Goal: Download file/media

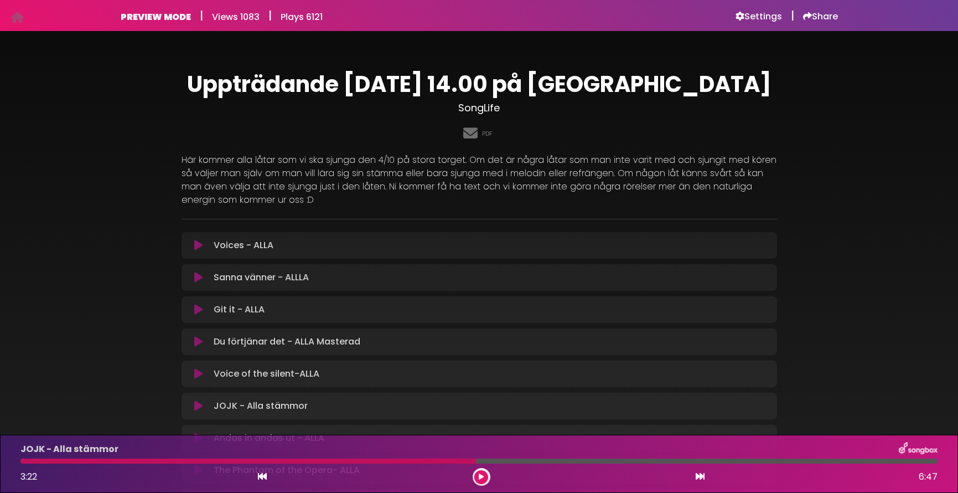
scroll to position [73, 0]
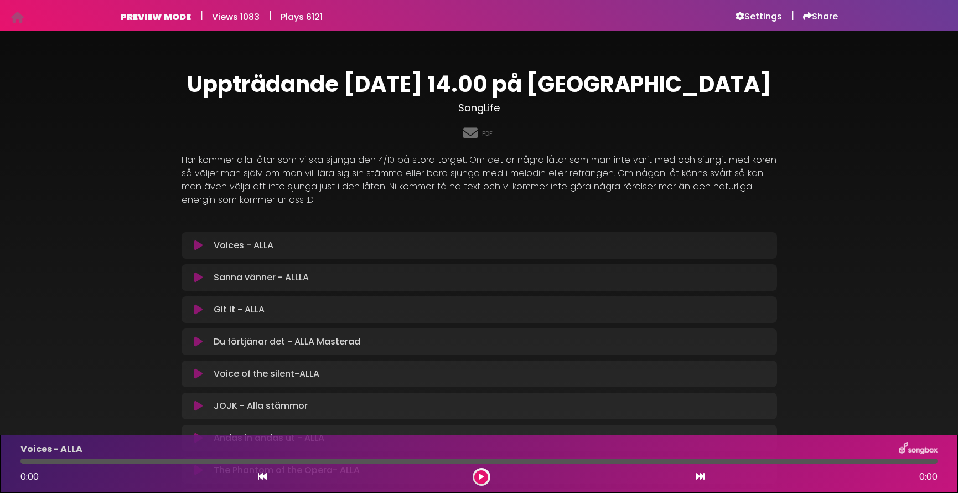
click at [200, 246] on icon at bounding box center [198, 245] width 8 height 11
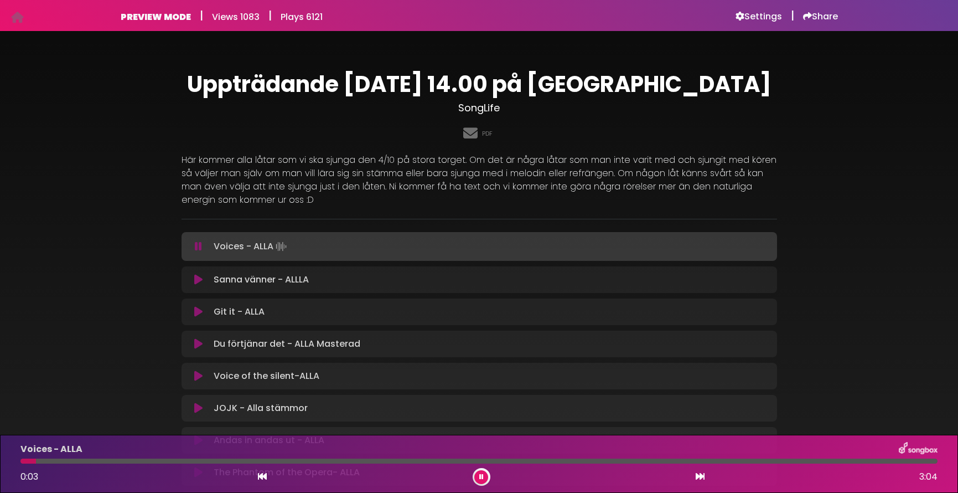
click at [196, 315] on icon at bounding box center [198, 311] width 8 height 11
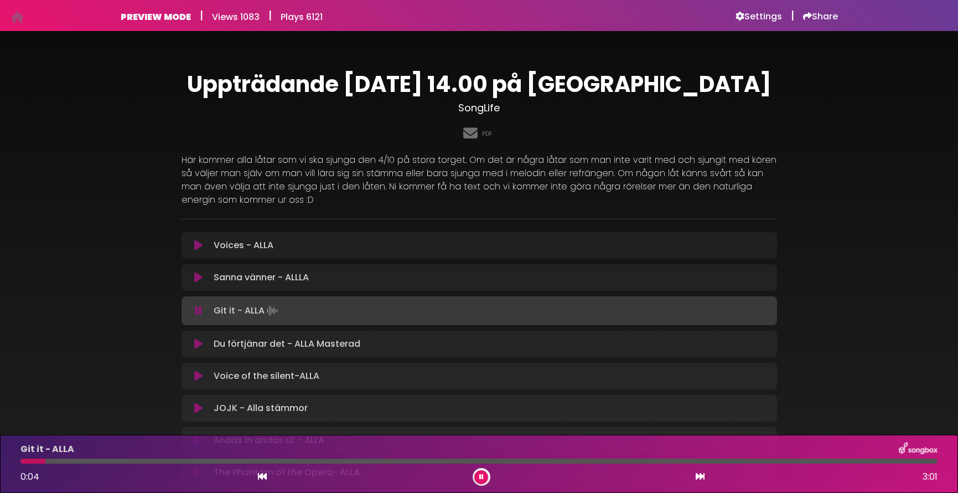
click at [200, 245] on icon at bounding box center [198, 245] width 8 height 11
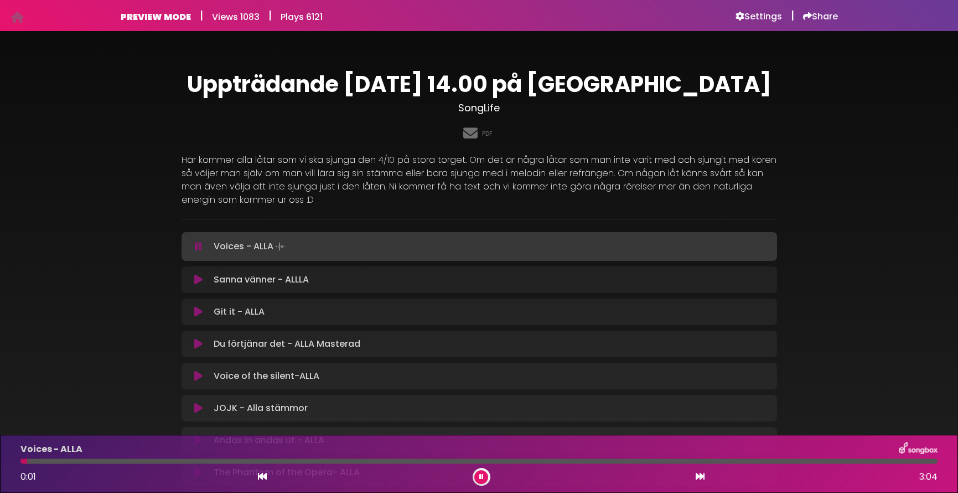
click at [196, 314] on icon at bounding box center [198, 311] width 8 height 11
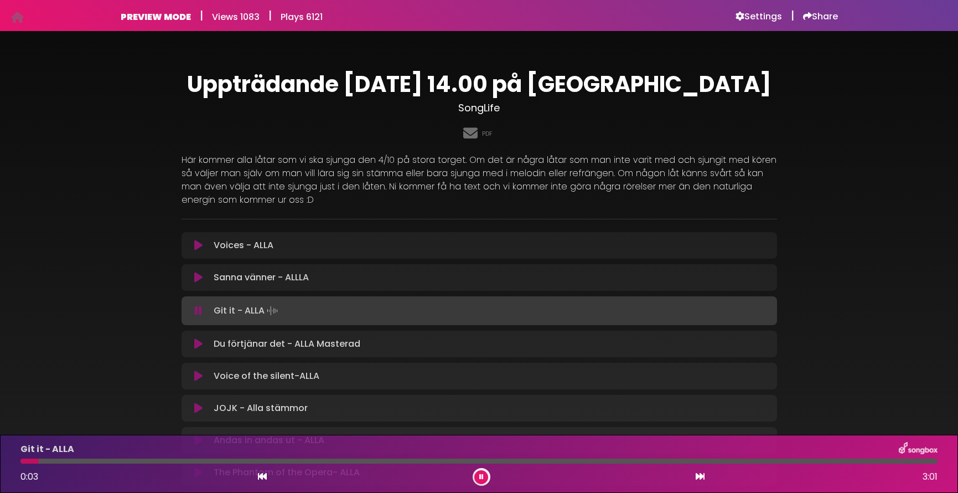
click at [200, 374] on icon at bounding box center [198, 375] width 8 height 11
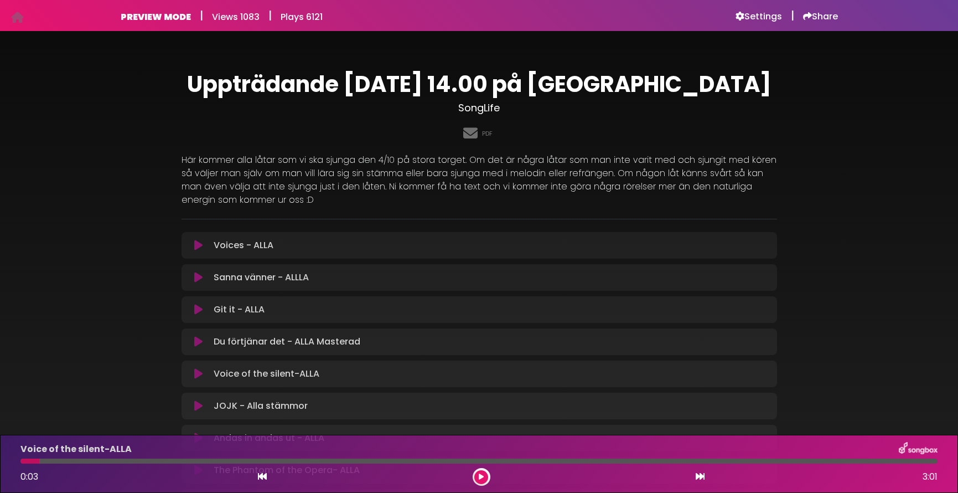
click at [202, 373] on icon at bounding box center [198, 373] width 8 height 11
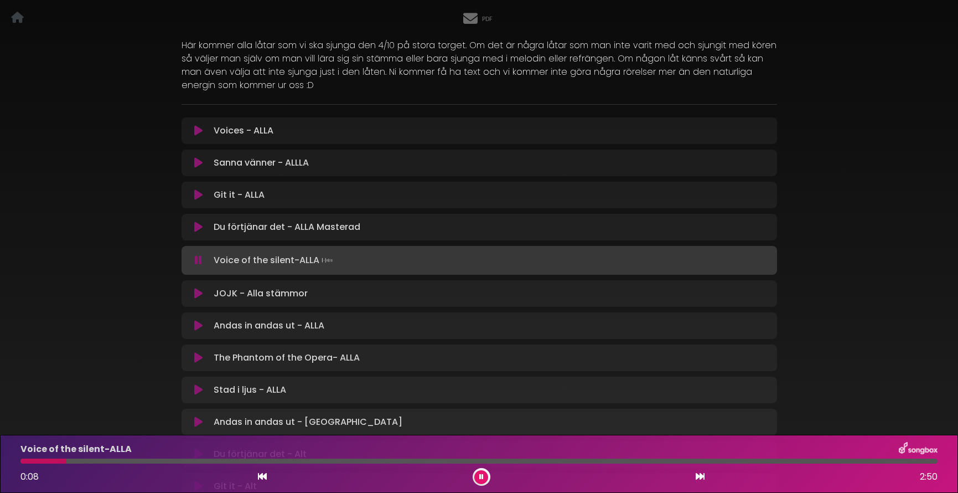
scroll to position [119, 0]
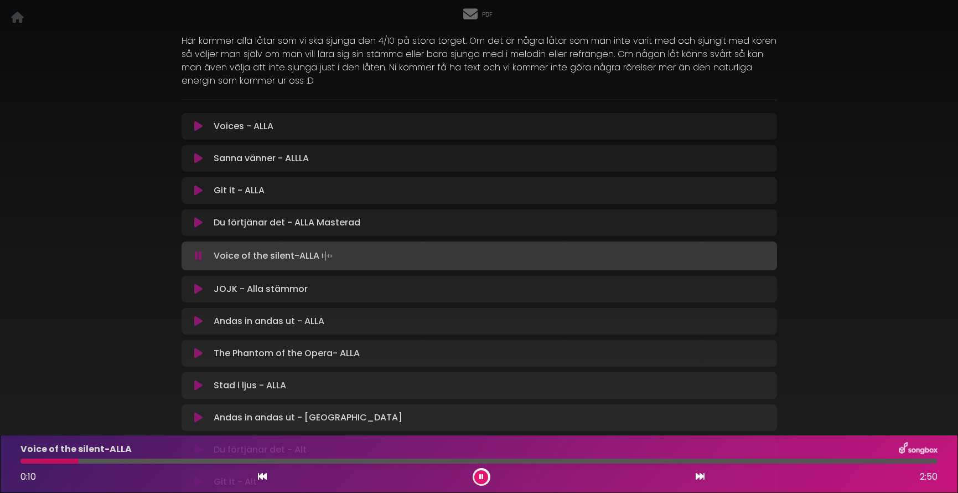
click at [197, 384] on icon at bounding box center [198, 385] width 8 height 11
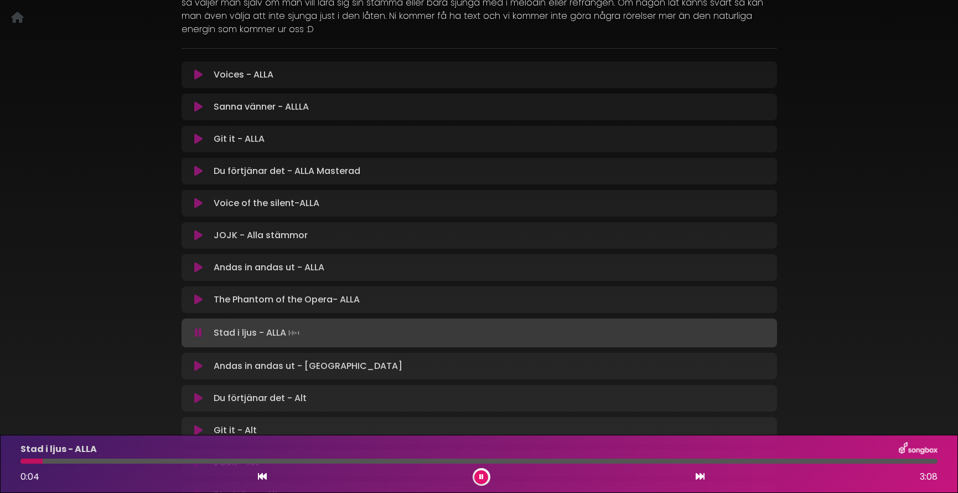
scroll to position [176, 0]
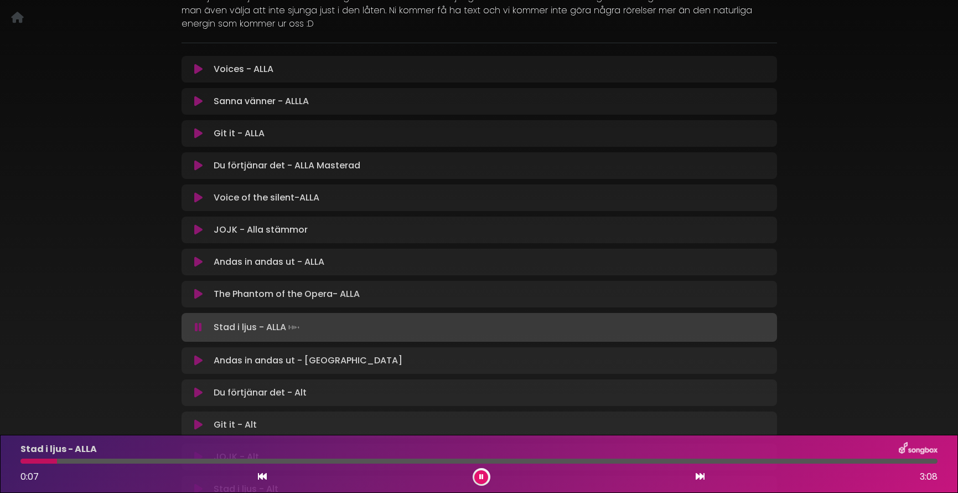
click at [198, 260] on icon at bounding box center [198, 261] width 8 height 11
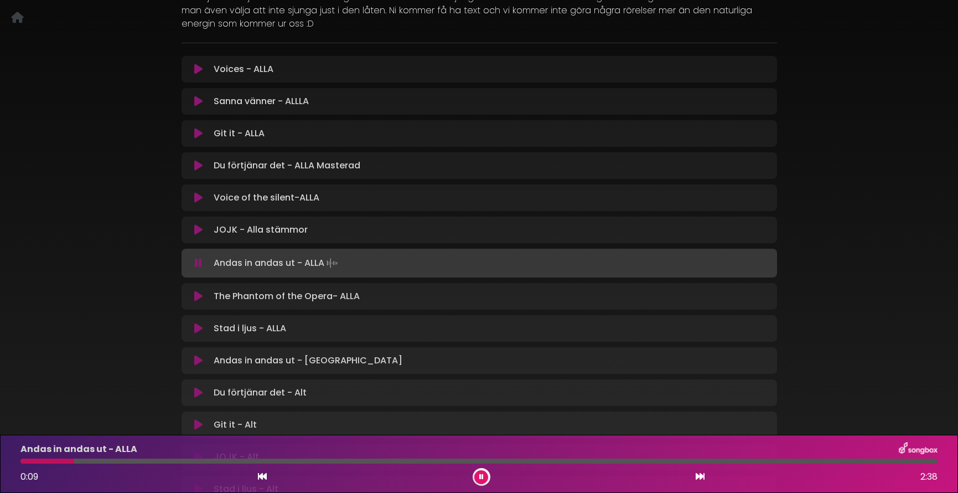
click at [199, 295] on icon at bounding box center [198, 296] width 8 height 11
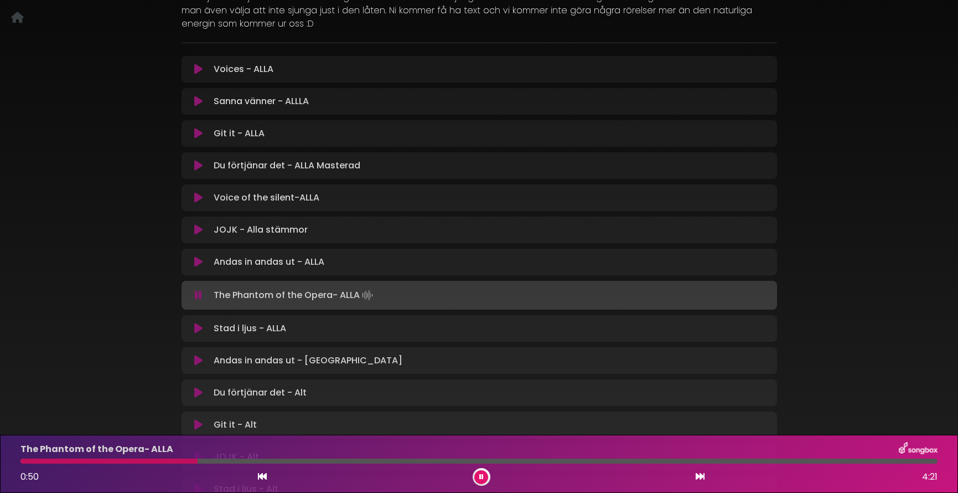
click at [530, 460] on div at bounding box center [479, 460] width 918 height 5
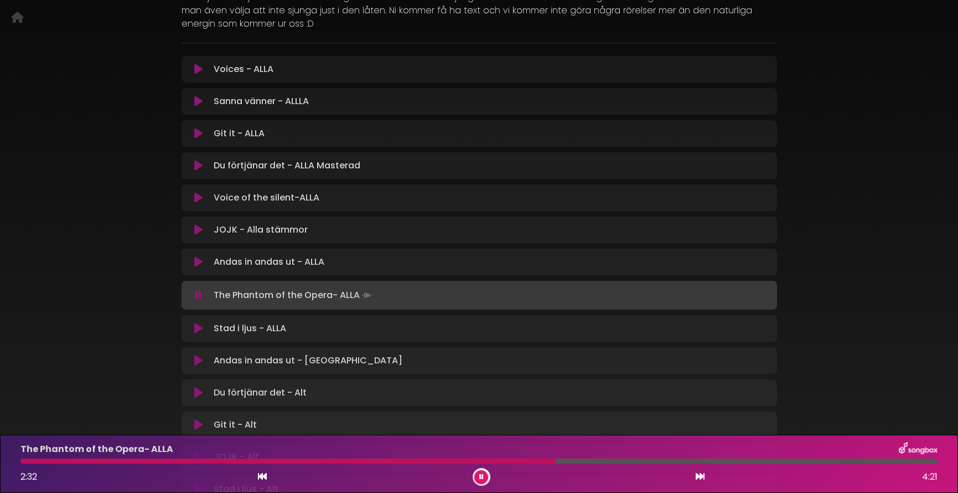
click at [674, 460] on div at bounding box center [479, 460] width 918 height 5
click at [198, 230] on icon at bounding box center [198, 229] width 8 height 11
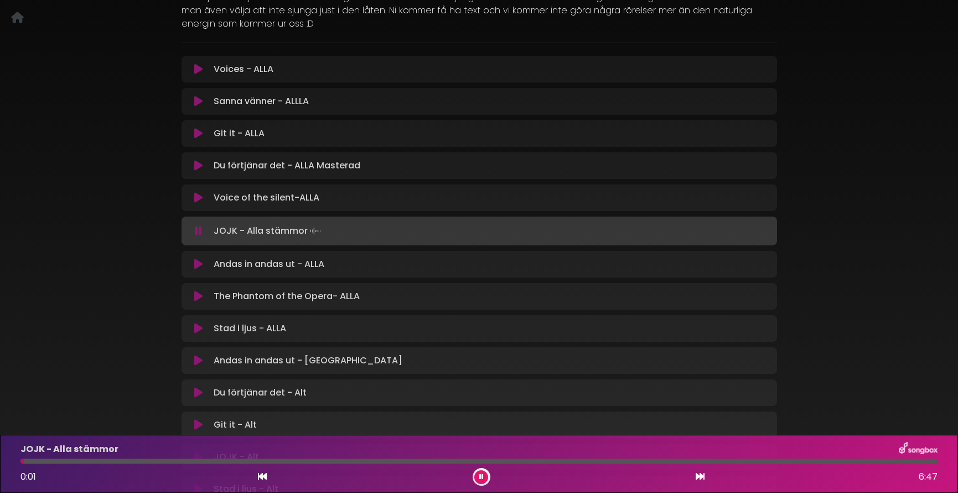
click at [458, 460] on div at bounding box center [479, 460] width 918 height 5
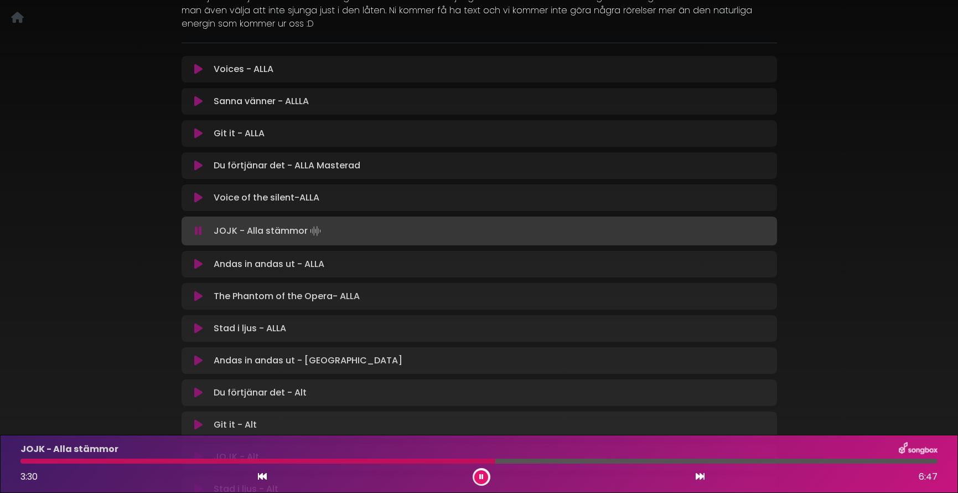
click at [606, 461] on div at bounding box center [479, 460] width 918 height 5
click at [724, 462] on div at bounding box center [479, 460] width 918 height 5
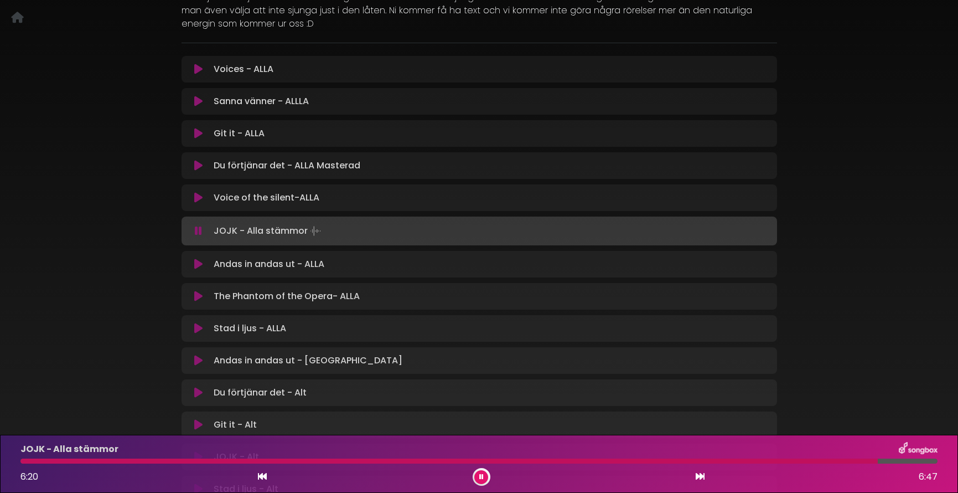
click at [480, 476] on icon at bounding box center [482, 476] width 4 height 7
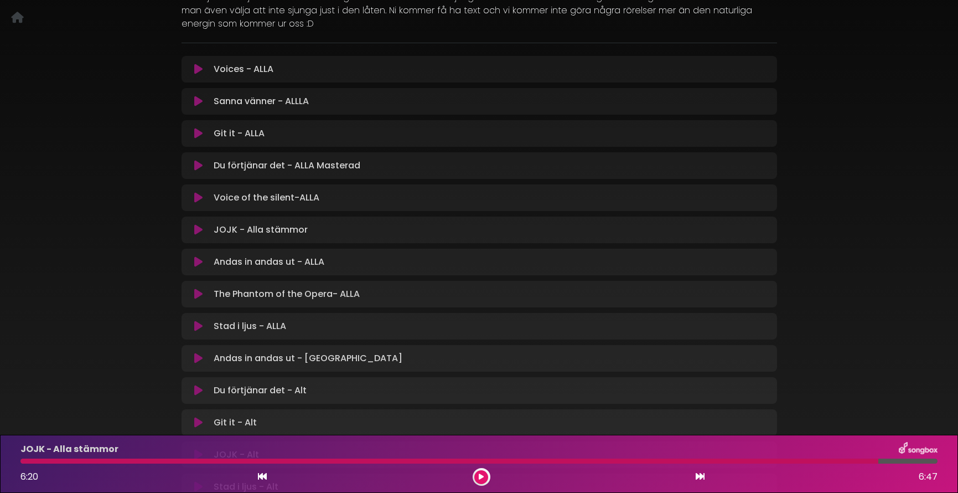
click at [201, 71] on icon at bounding box center [198, 69] width 8 height 11
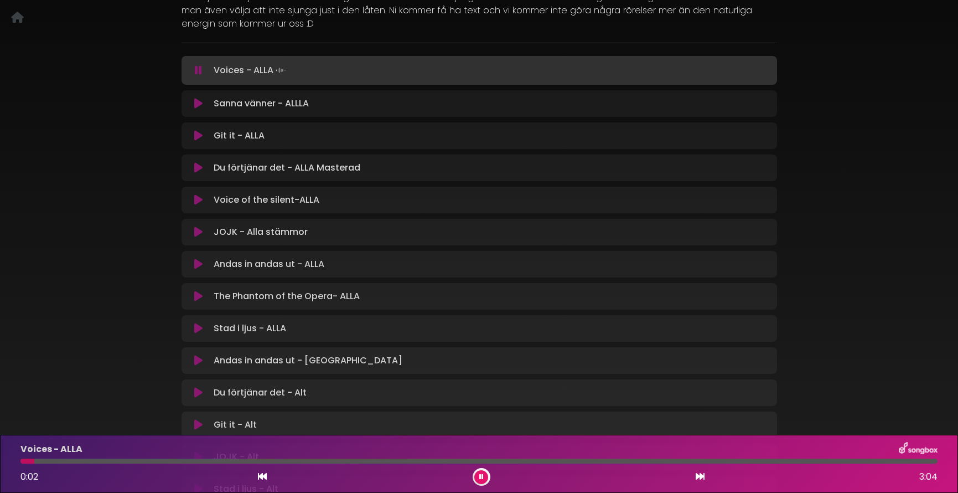
click at [197, 135] on icon at bounding box center [198, 135] width 8 height 11
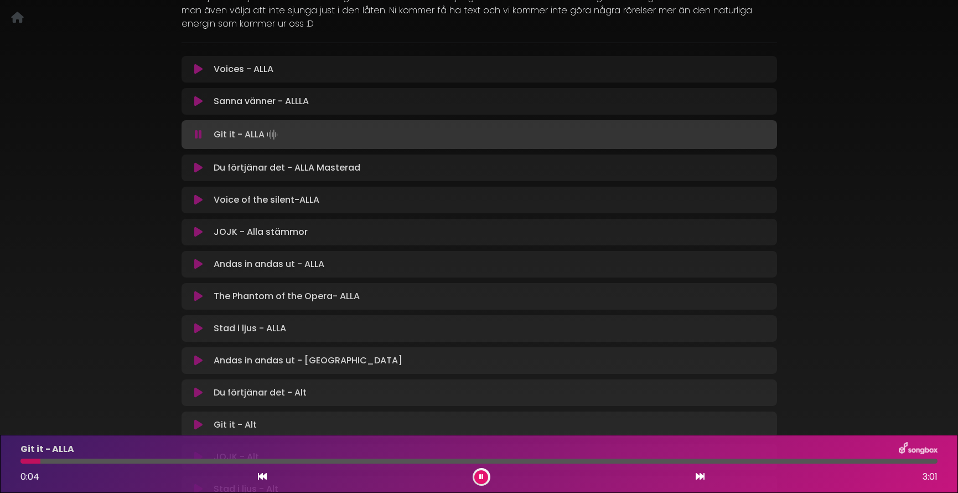
click at [197, 204] on icon at bounding box center [198, 199] width 8 height 11
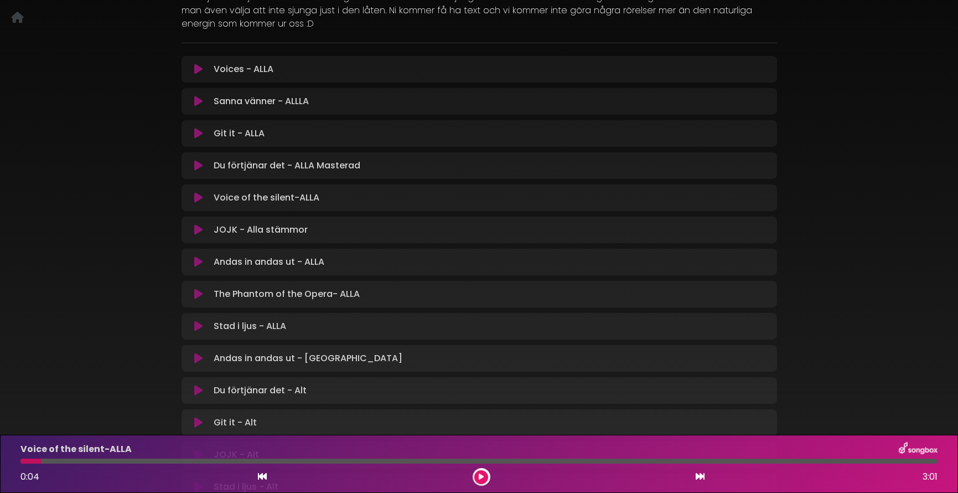
click at [201, 198] on icon at bounding box center [198, 197] width 8 height 11
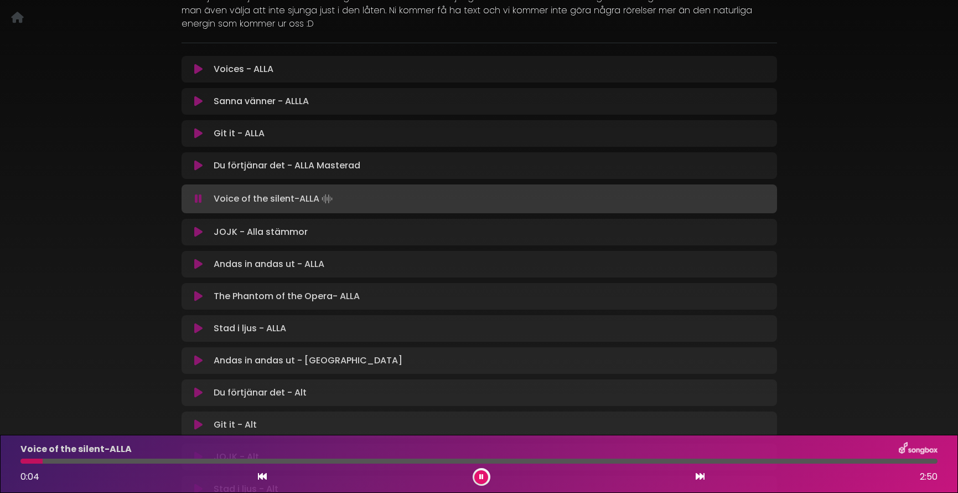
click at [199, 261] on icon at bounding box center [198, 264] width 8 height 11
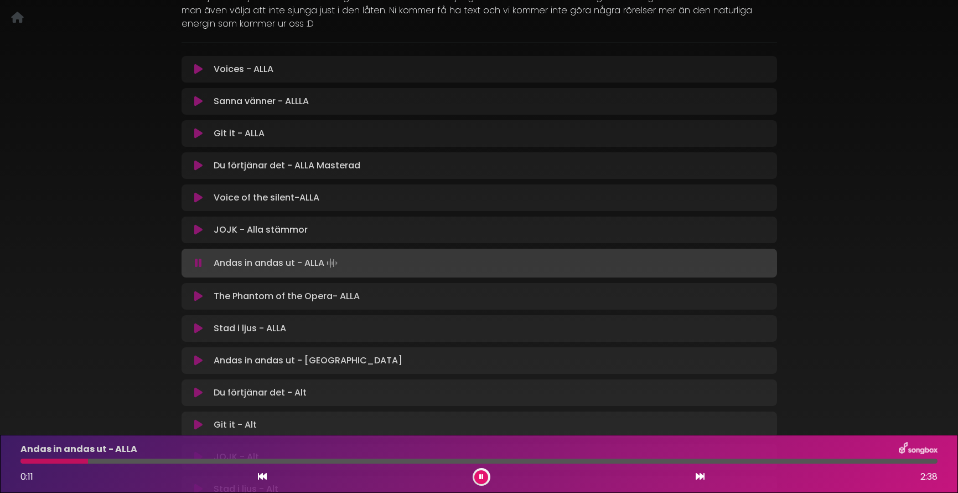
click at [197, 231] on icon at bounding box center [198, 229] width 8 height 11
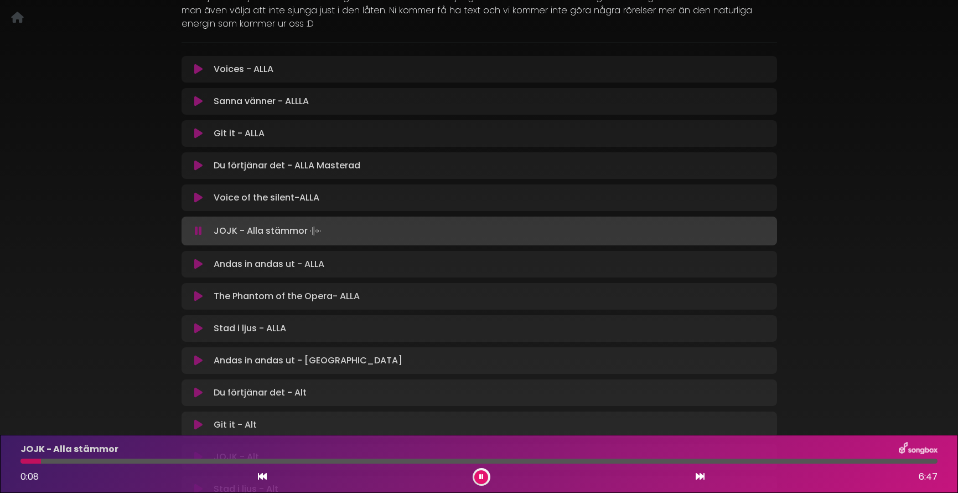
click at [200, 326] on icon at bounding box center [198, 328] width 8 height 11
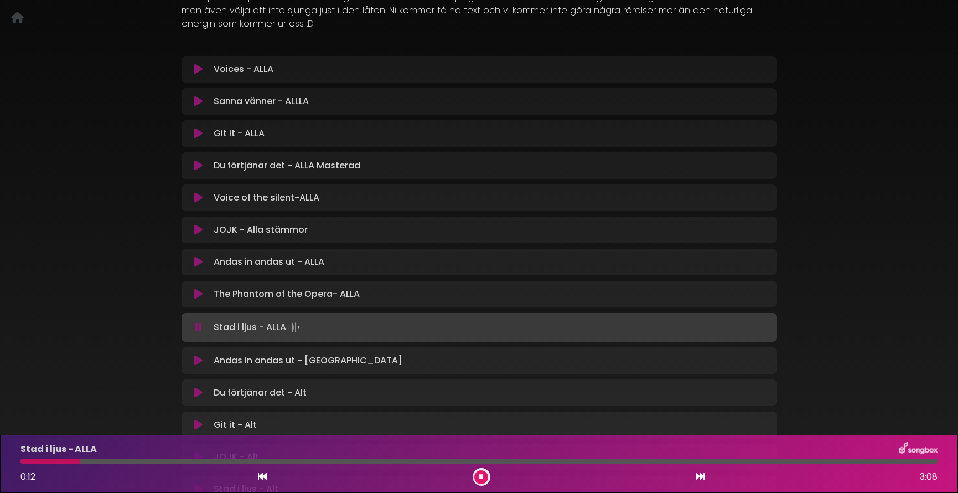
click at [478, 474] on button at bounding box center [482, 477] width 14 height 14
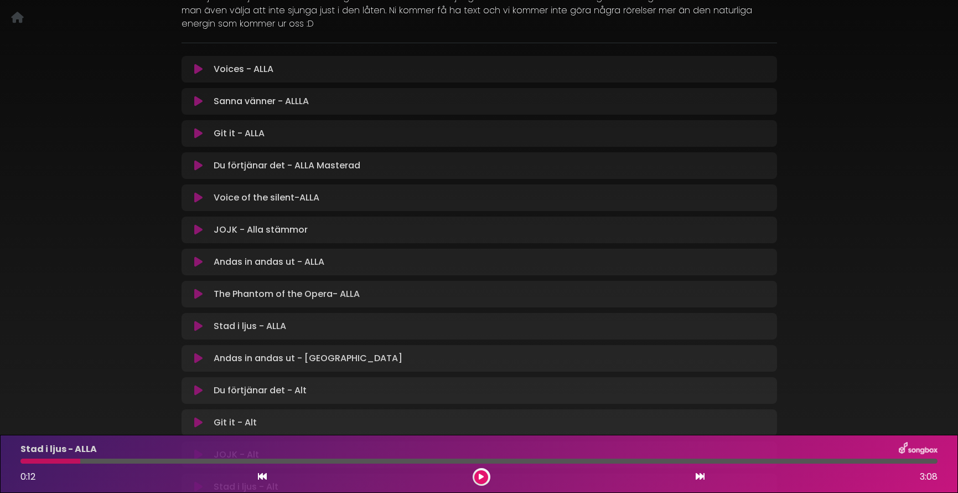
click at [199, 231] on icon at bounding box center [198, 229] width 8 height 11
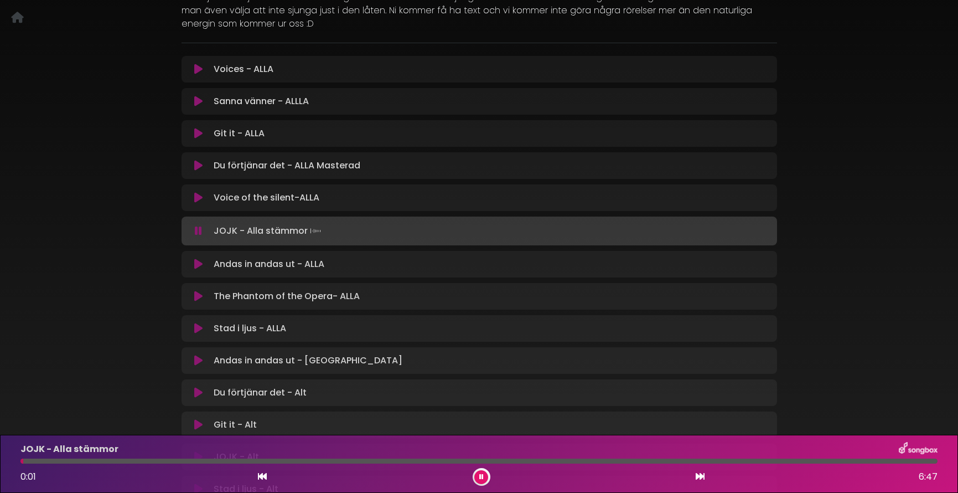
click at [484, 472] on button at bounding box center [482, 477] width 14 height 14
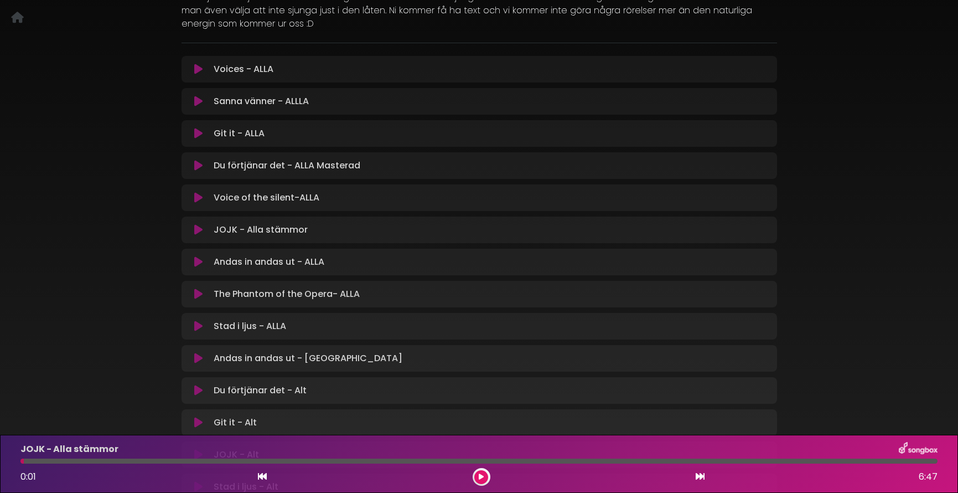
scroll to position [0, 0]
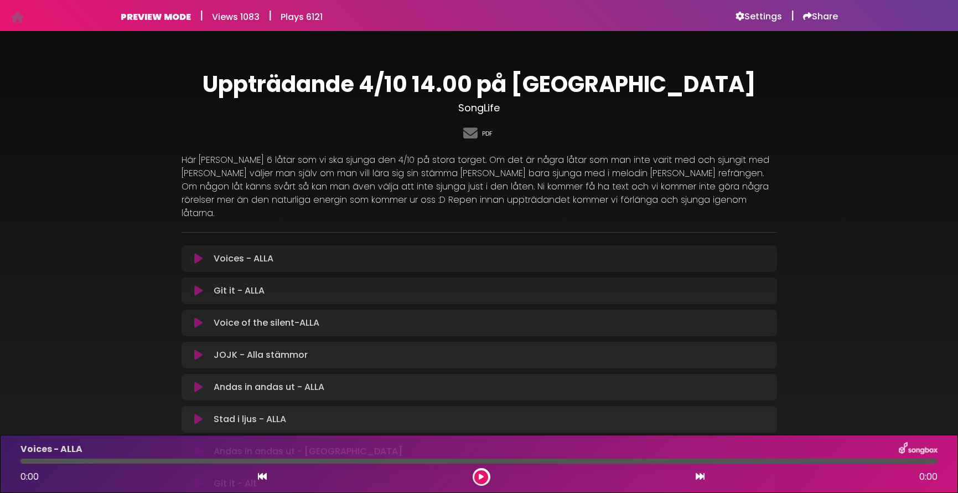
click at [485, 133] on link "PDF" at bounding box center [487, 133] width 11 height 9
click at [570, 136] on div "PDF" at bounding box center [480, 134] width 596 height 22
click at [751, 27] on div "PREVIEW MODE | Views 1083 | Plays 6121 Settings | Share |" at bounding box center [479, 15] width 731 height 31
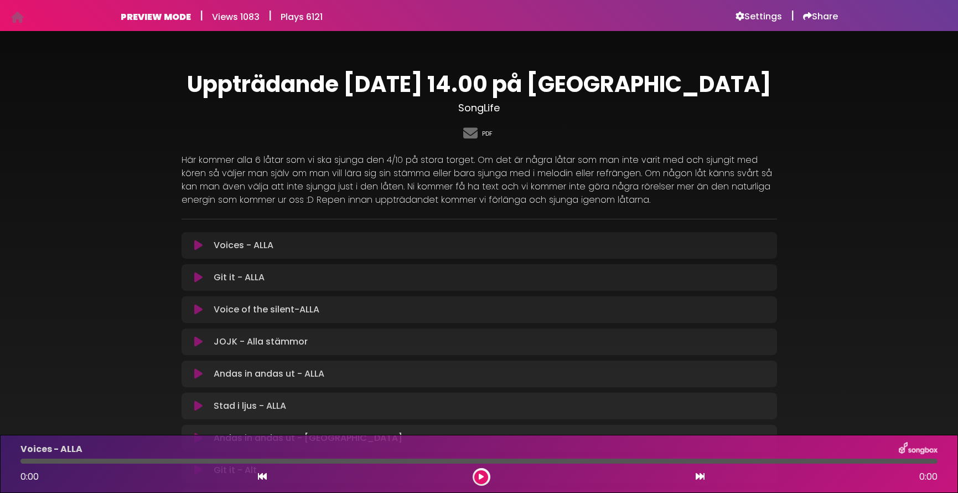
click at [487, 132] on link "PDF" at bounding box center [487, 133] width 11 height 9
click at [488, 131] on link "PDF" at bounding box center [487, 133] width 11 height 9
click at [753, 12] on h6 "Settings" at bounding box center [759, 16] width 47 height 11
click at [774, 12] on h6 "Settings" at bounding box center [759, 16] width 47 height 11
click at [489, 133] on link "PDF" at bounding box center [487, 133] width 11 height 9
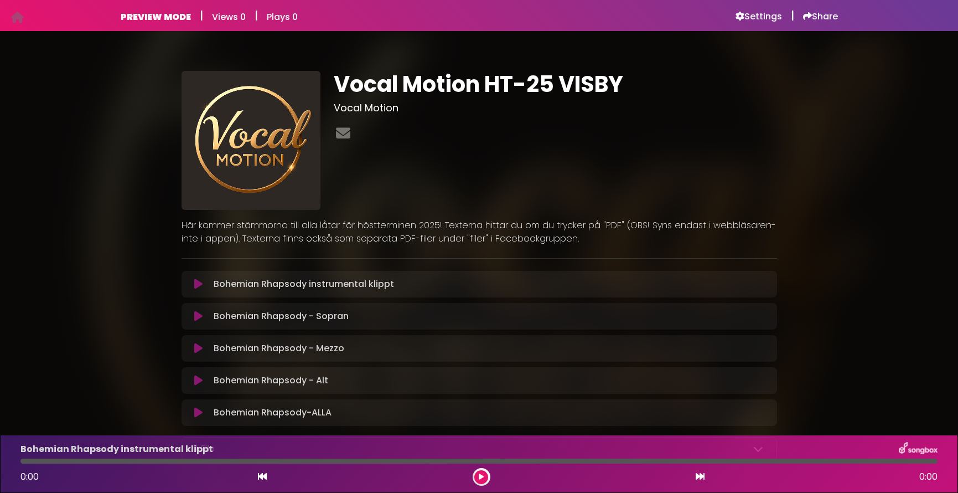
click at [362, 131] on div at bounding box center [556, 134] width 444 height 22
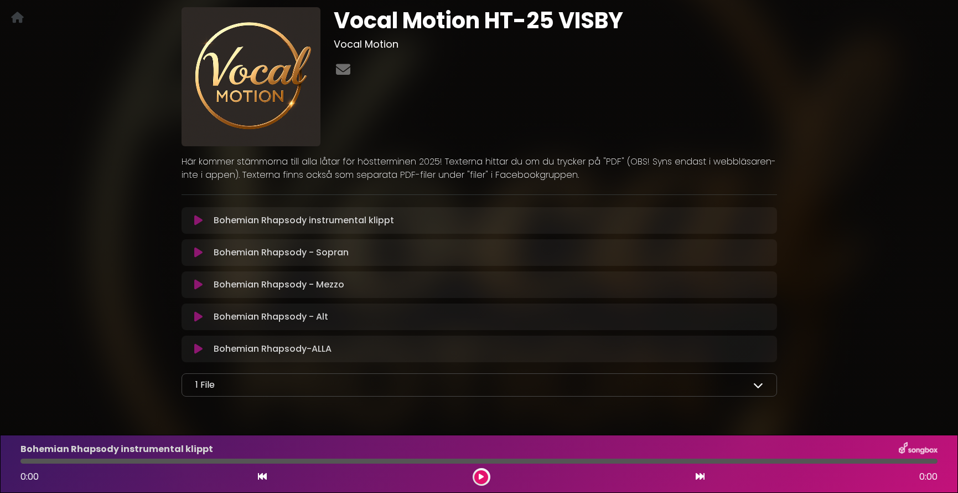
scroll to position [96, 0]
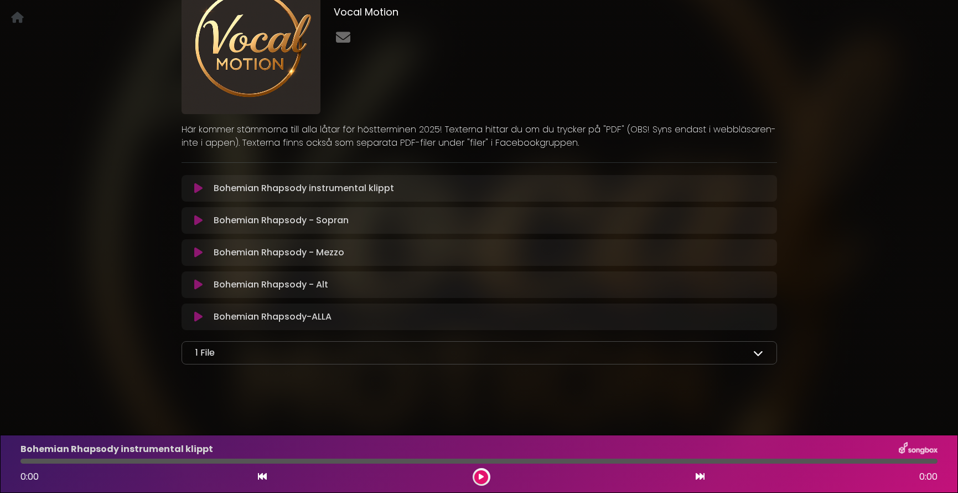
click at [757, 355] on icon at bounding box center [759, 353] width 10 height 10
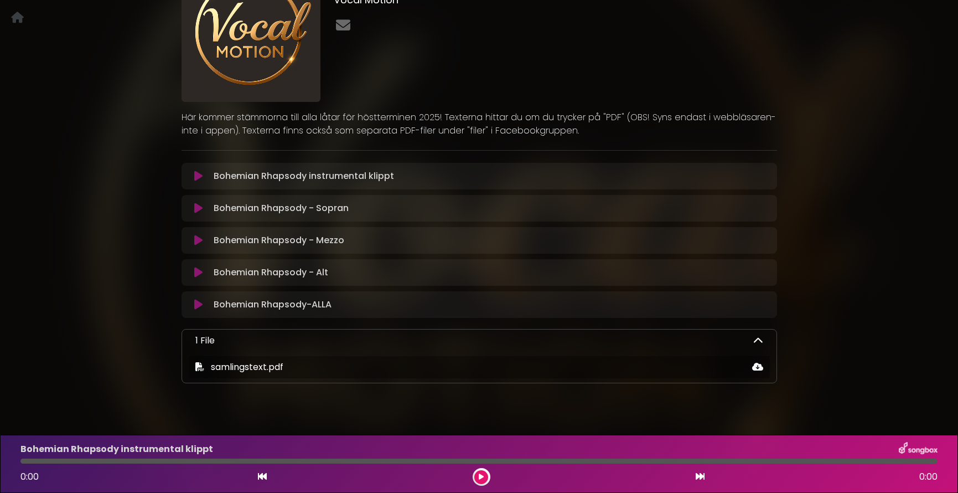
scroll to position [122, 0]
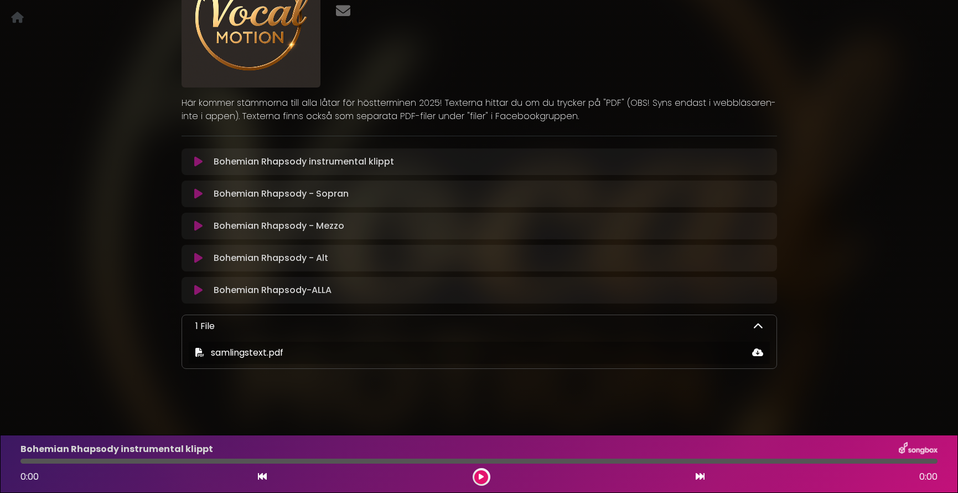
click at [849, 293] on div "Vocal Motion HT-25 VISBY Vocal Motion ×" at bounding box center [479, 155] width 958 height 466
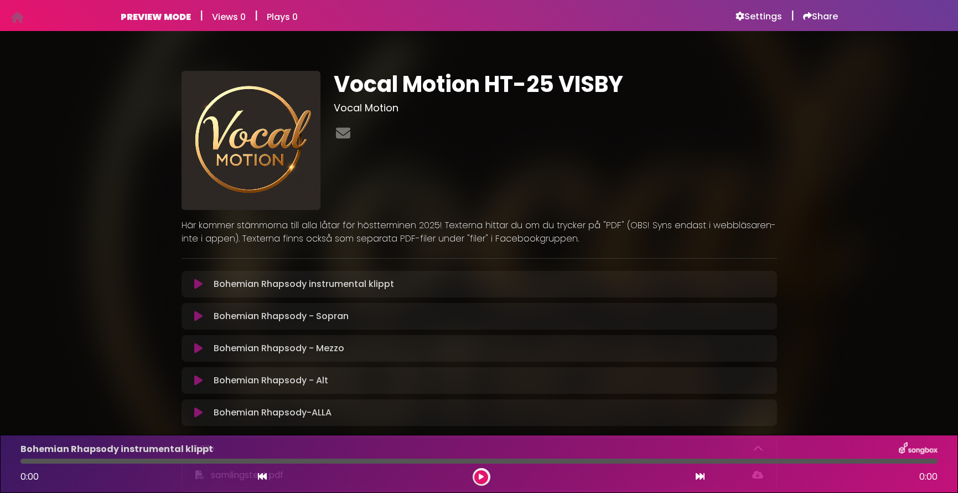
click at [847, 267] on div "Vocal Motion HT-25 VISBY Vocal Motion ×" at bounding box center [479, 277] width 958 height 466
click at [735, 117] on div "Vocal Motion HT-25 VISBY Vocal Motion" at bounding box center [555, 140] width 457 height 139
click at [734, 112] on h3 "Vocal Motion" at bounding box center [556, 108] width 444 height 12
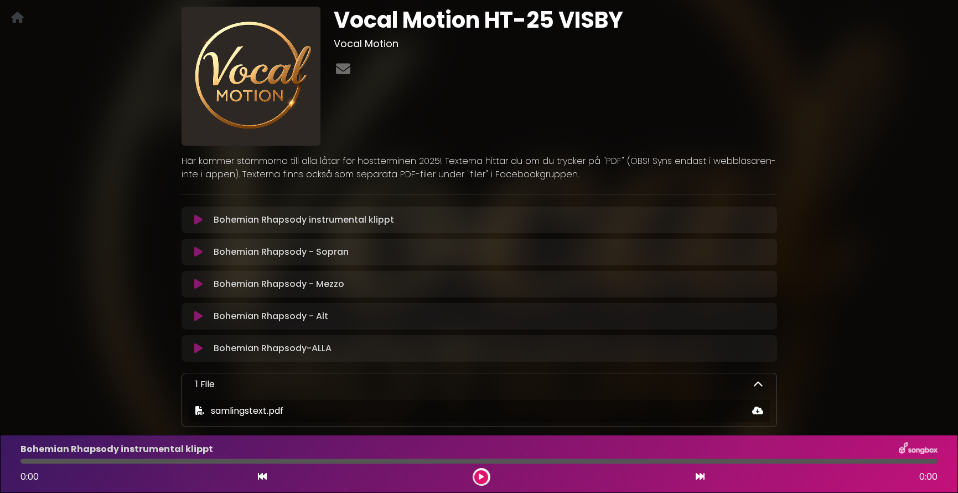
scroll to position [65, 0]
click at [760, 384] on icon at bounding box center [759, 384] width 10 height 10
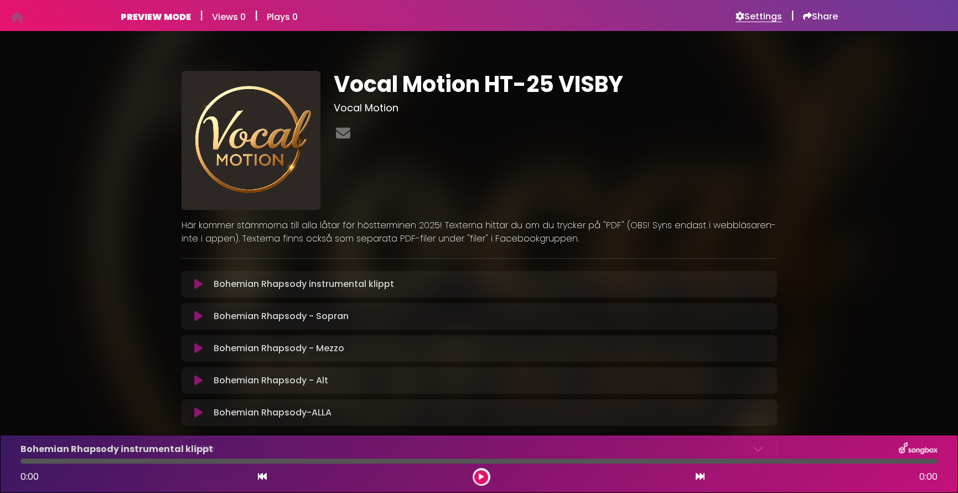
click at [757, 17] on h6 "Settings" at bounding box center [759, 16] width 47 height 11
